Goal: Task Accomplishment & Management: Manage account settings

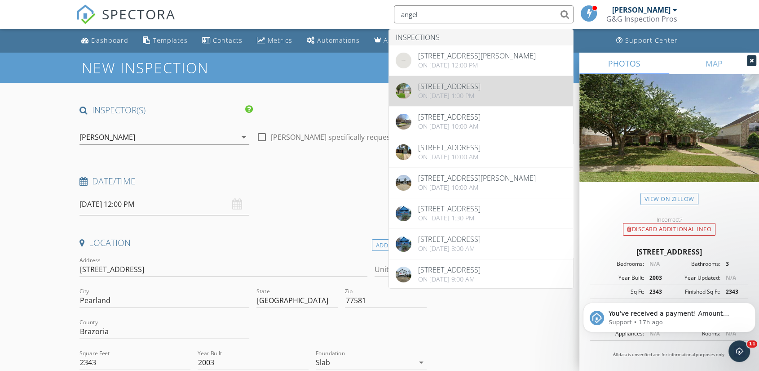
type input "angel"
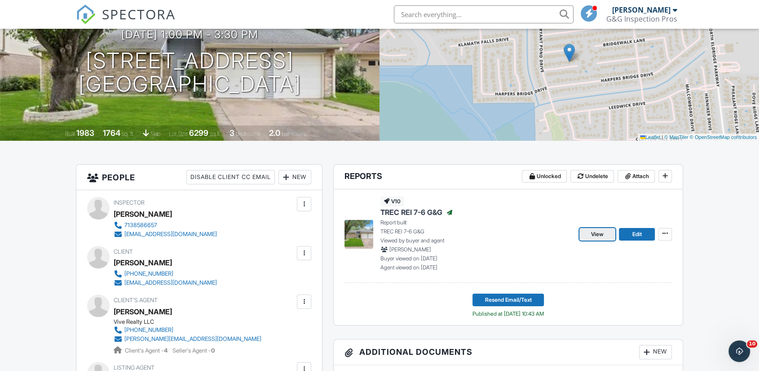
click at [599, 238] on span "View" at bounding box center [597, 234] width 13 height 9
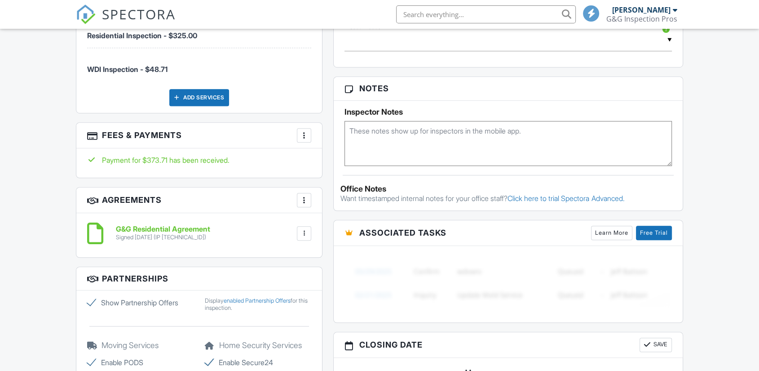
click at [305, 134] on div at bounding box center [304, 135] width 9 height 9
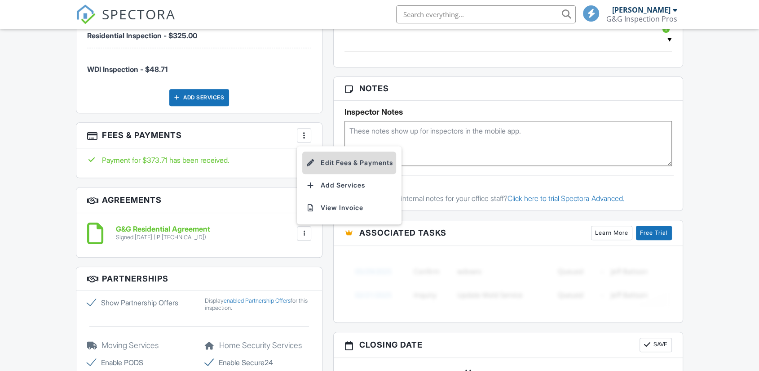
click at [326, 161] on li "Edit Fees & Payments" at bounding box center [349, 162] width 94 height 22
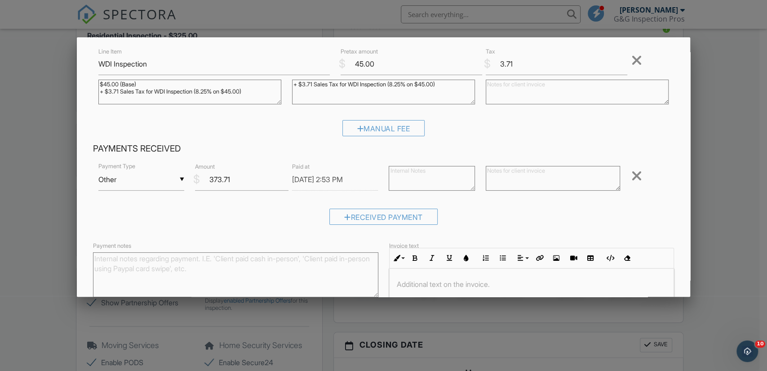
click at [65, 213] on div at bounding box center [383, 186] width 767 height 463
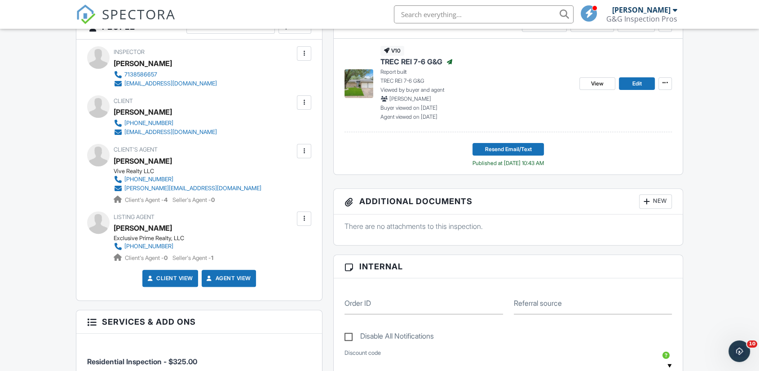
scroll to position [249, 0]
click at [148, 157] on div "Angela Ortiz" at bounding box center [143, 161] width 58 height 13
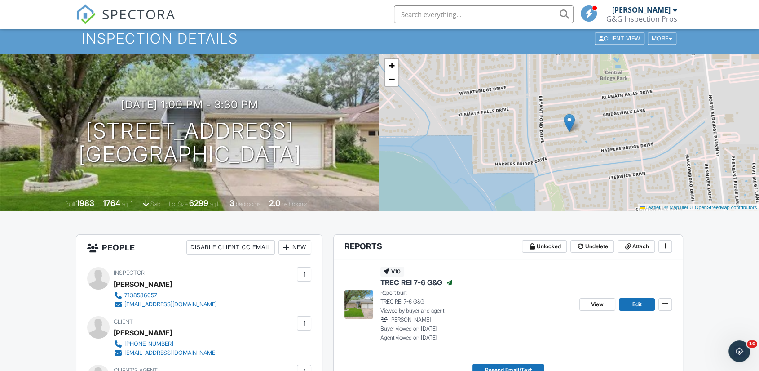
scroll to position [0, 0]
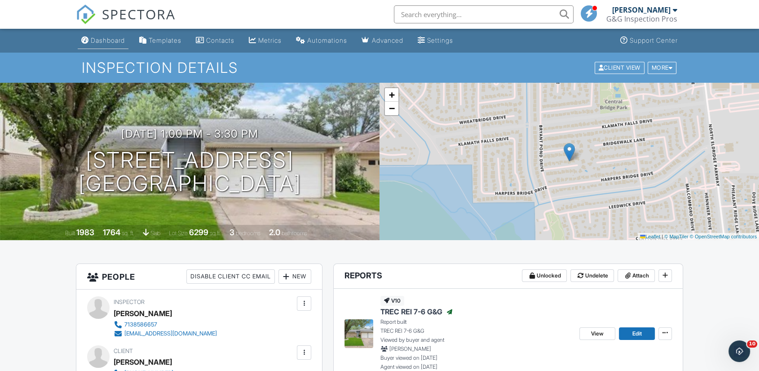
click at [101, 47] on link "Dashboard" at bounding box center [103, 40] width 51 height 17
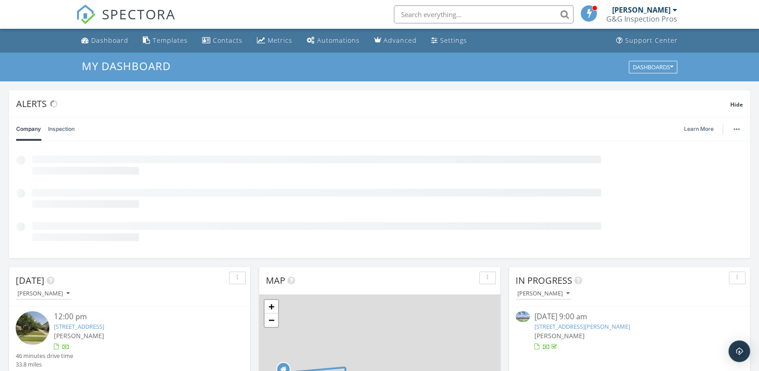
scroll to position [4, 4]
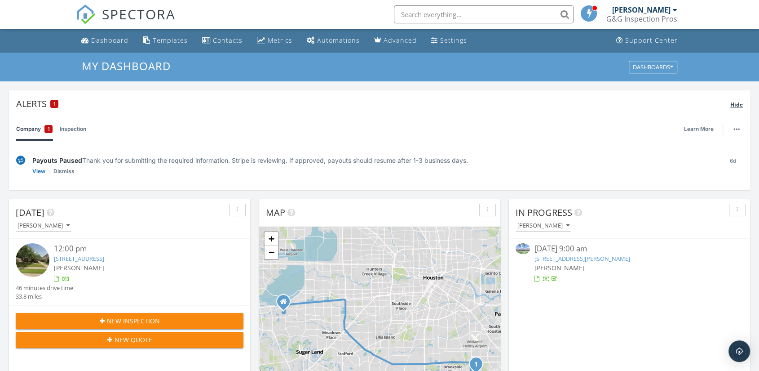
click at [737, 106] on span "Hide" at bounding box center [736, 105] width 13 height 8
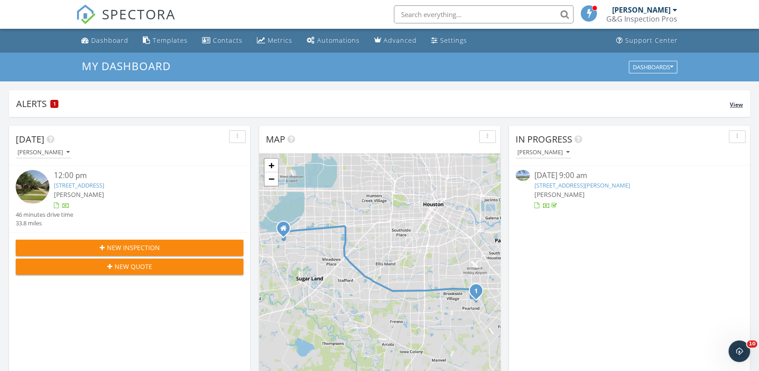
scroll to position [0, 0]
